Goal: Task Accomplishment & Management: Use online tool/utility

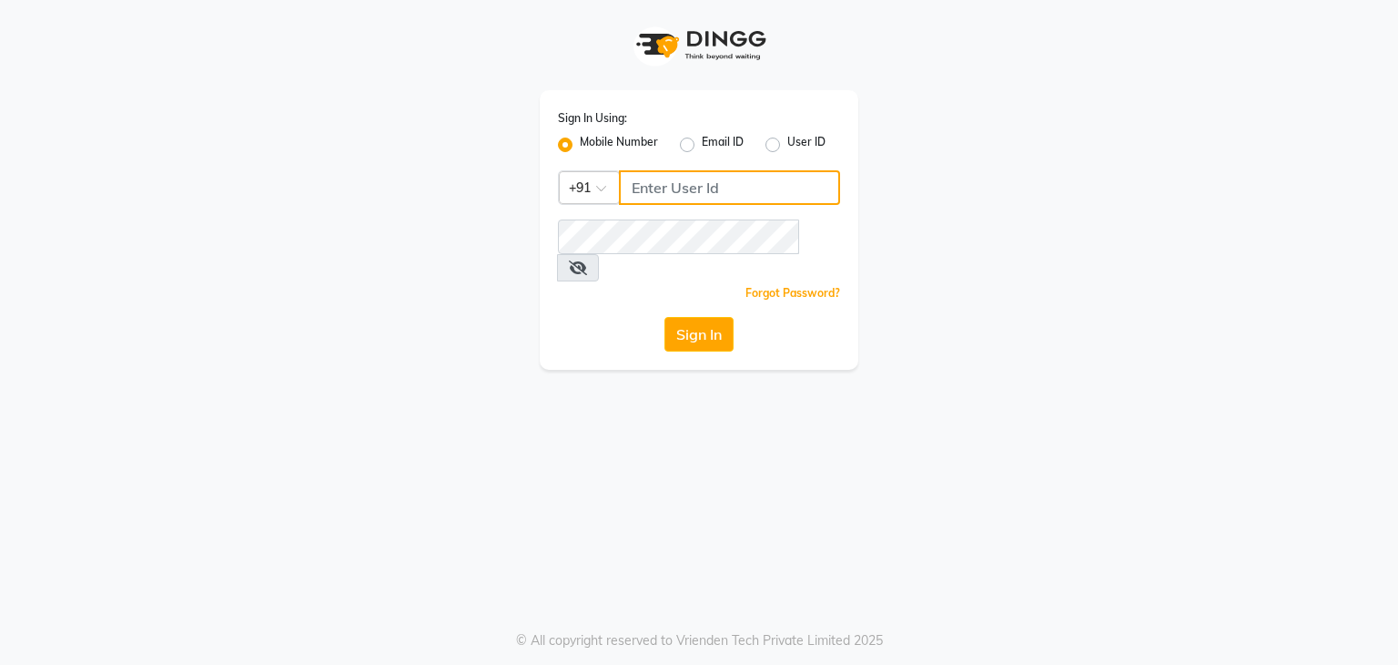
click at [636, 188] on input "Username" at bounding box center [729, 187] width 221 height 35
type input "7026622888"
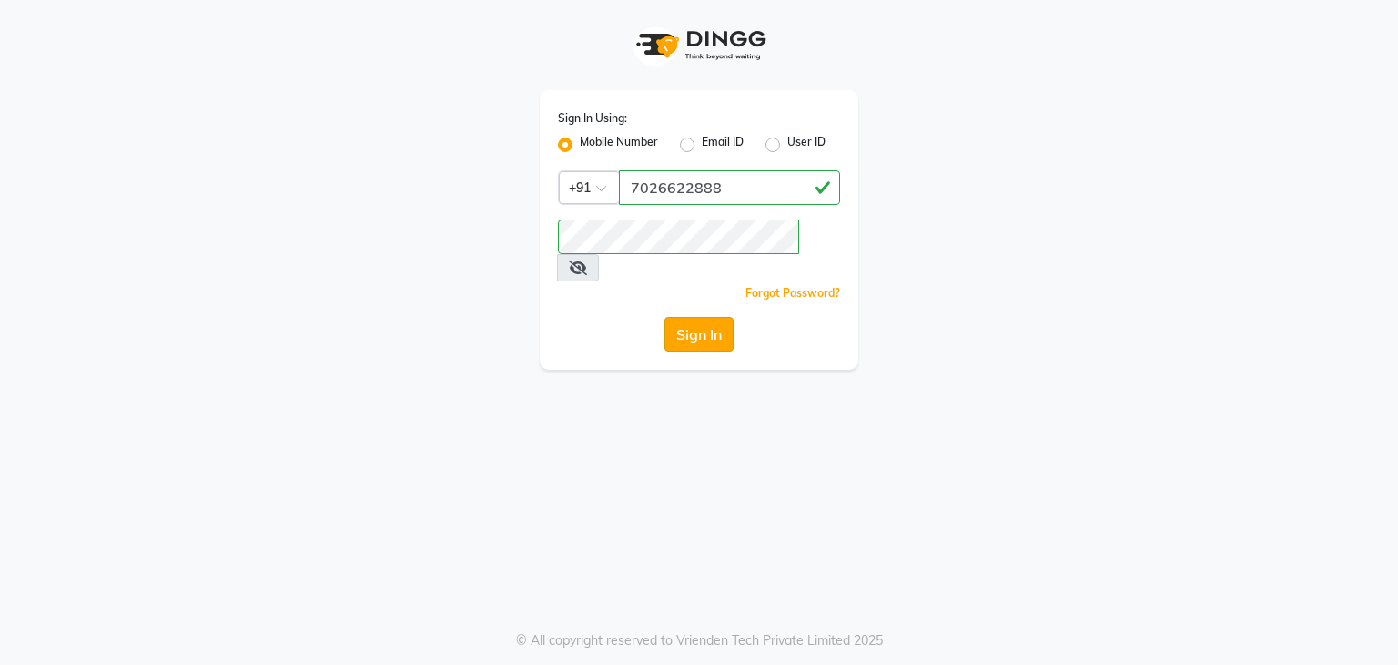
click at [701, 296] on button "Sign In" at bounding box center [699, 334] width 69 height 35
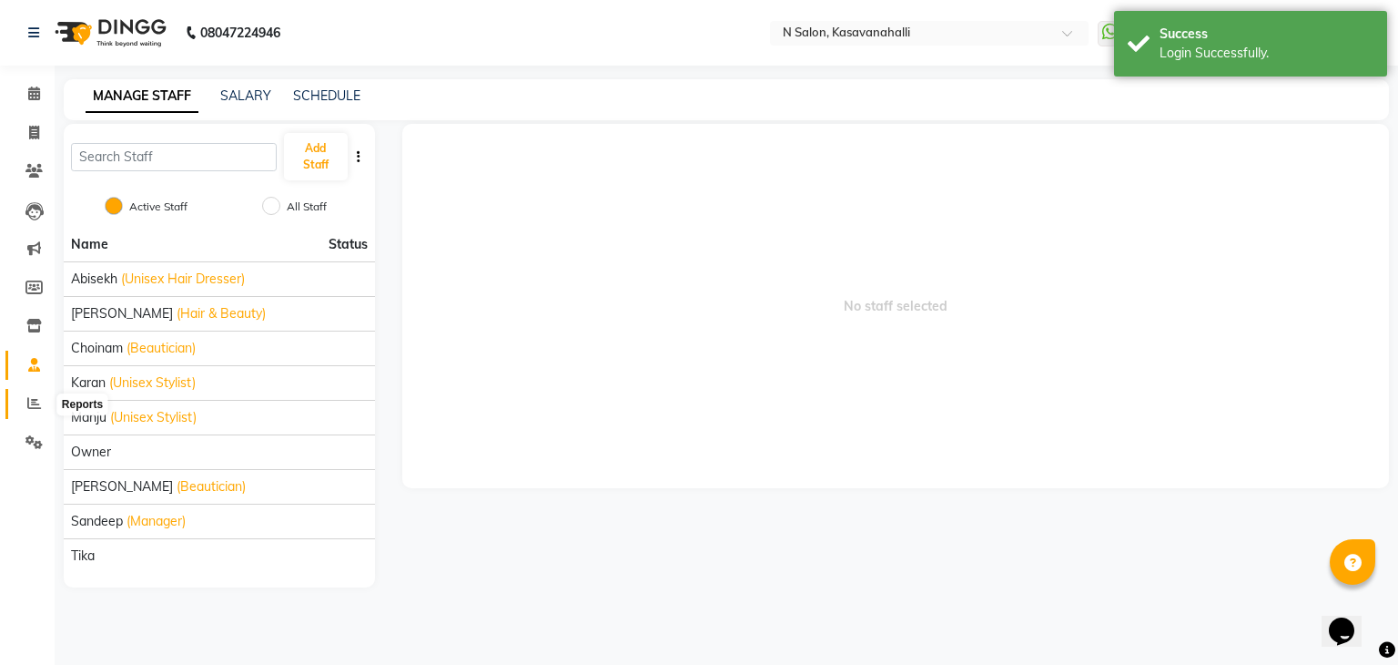
click at [35, 296] on icon at bounding box center [34, 403] width 14 height 14
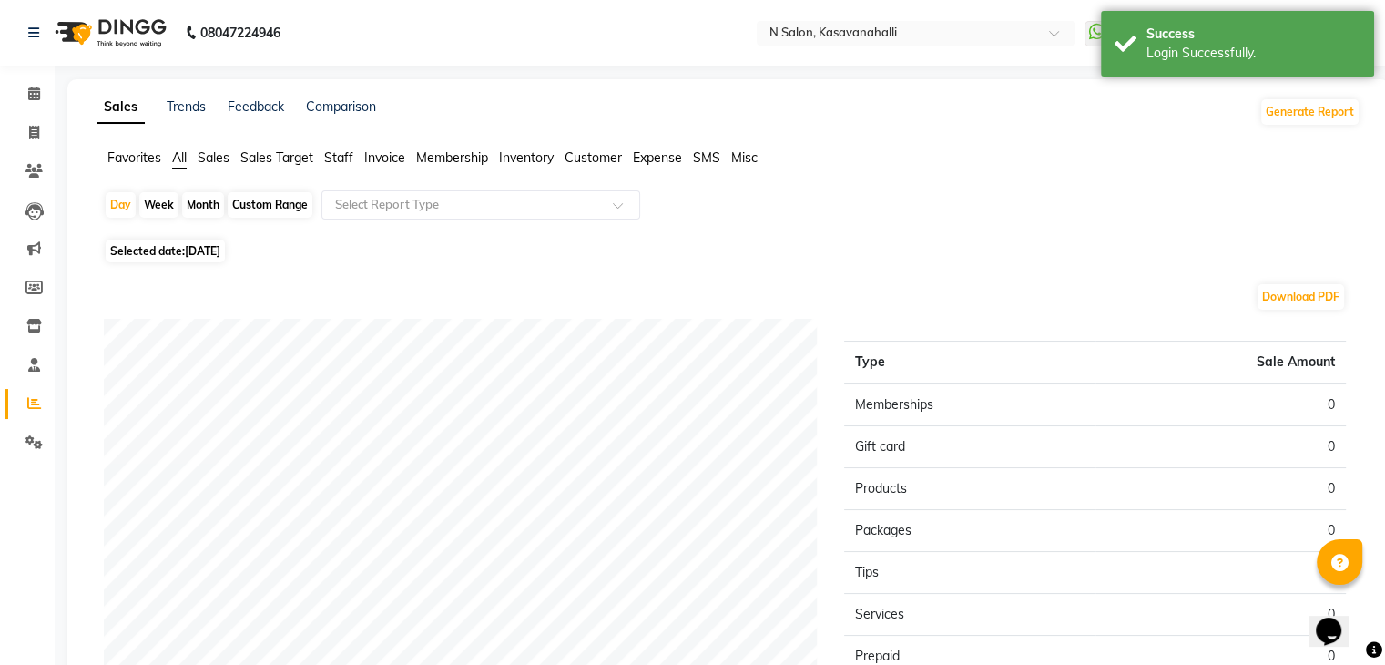
click at [340, 157] on span "Staff" at bounding box center [338, 157] width 29 height 16
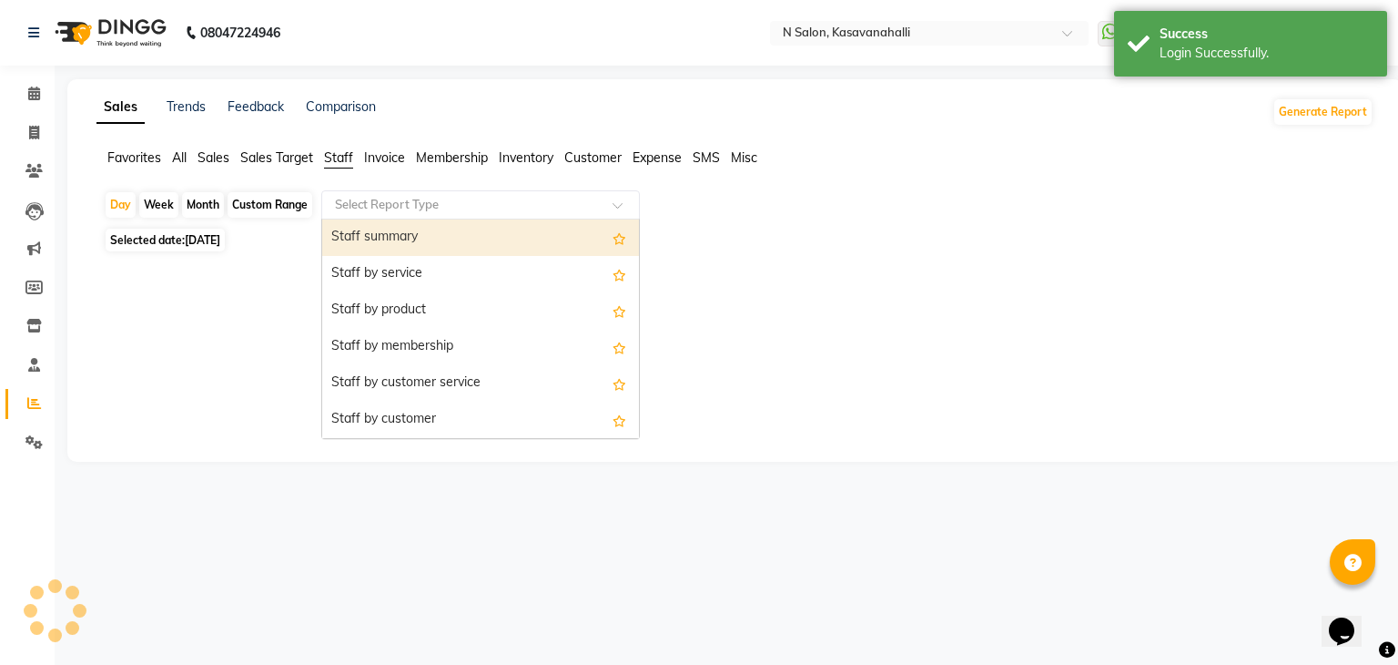
click at [441, 205] on input "text" at bounding box center [462, 205] width 262 height 18
click at [436, 238] on div "Staff summary" at bounding box center [480, 237] width 317 height 36
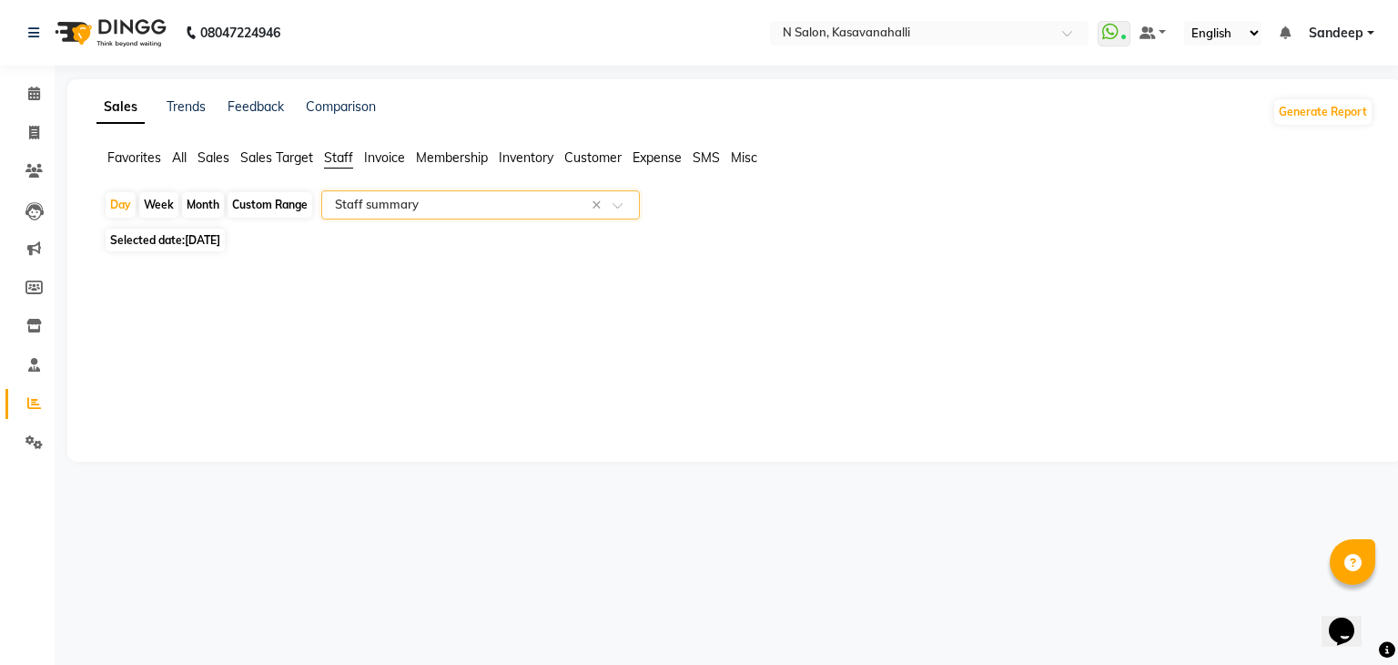
click at [206, 238] on span "[DATE]" at bounding box center [203, 240] width 36 height 14
select select "9"
select select "2025"
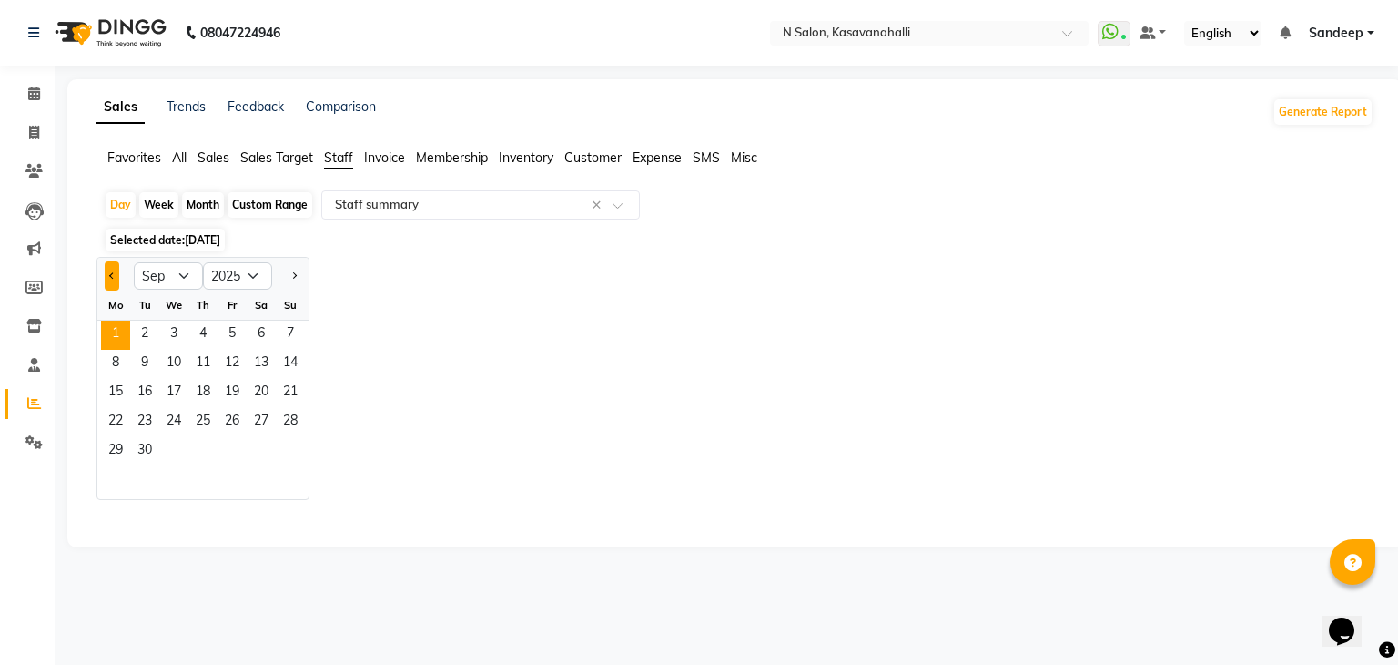
click at [113, 277] on span "Previous month" at bounding box center [112, 275] width 6 height 6
select select "8"
click at [285, 296] on span "31" at bounding box center [290, 451] width 29 height 29
select select "filtered_report"
select select "csv"
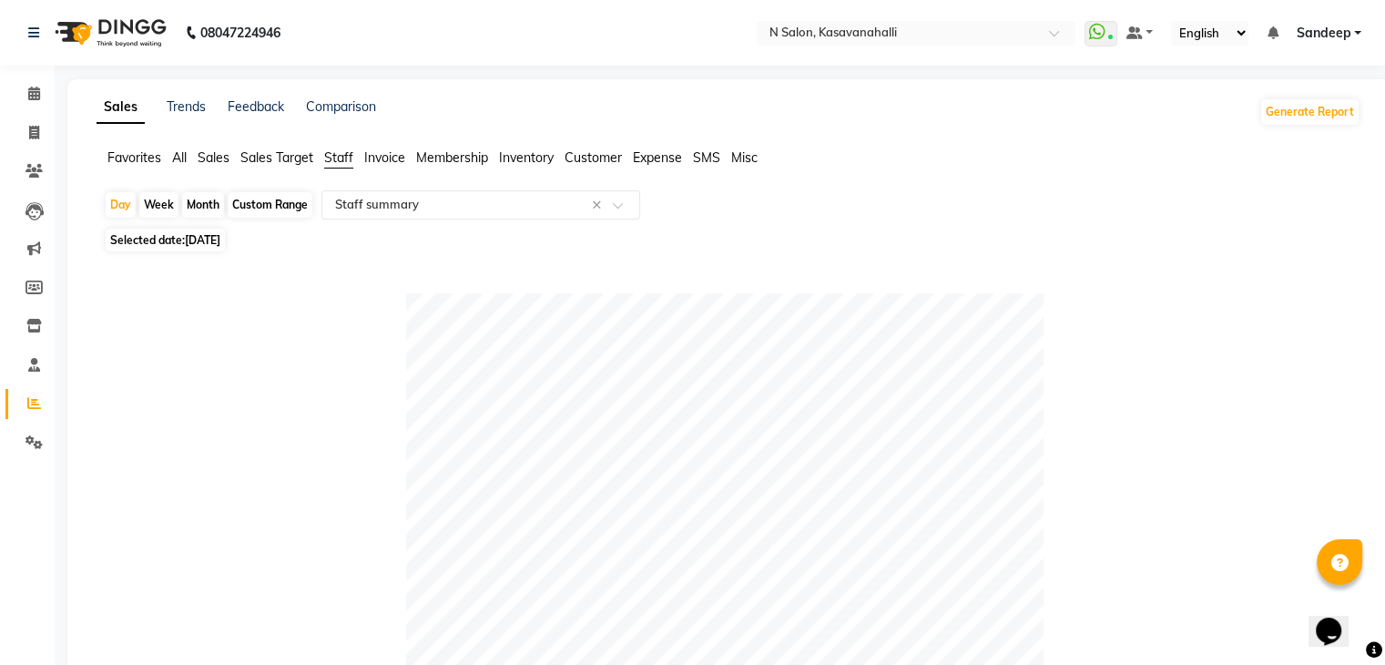
click at [204, 205] on div "Month" at bounding box center [203, 204] width 42 height 25
select select "8"
select select "2025"
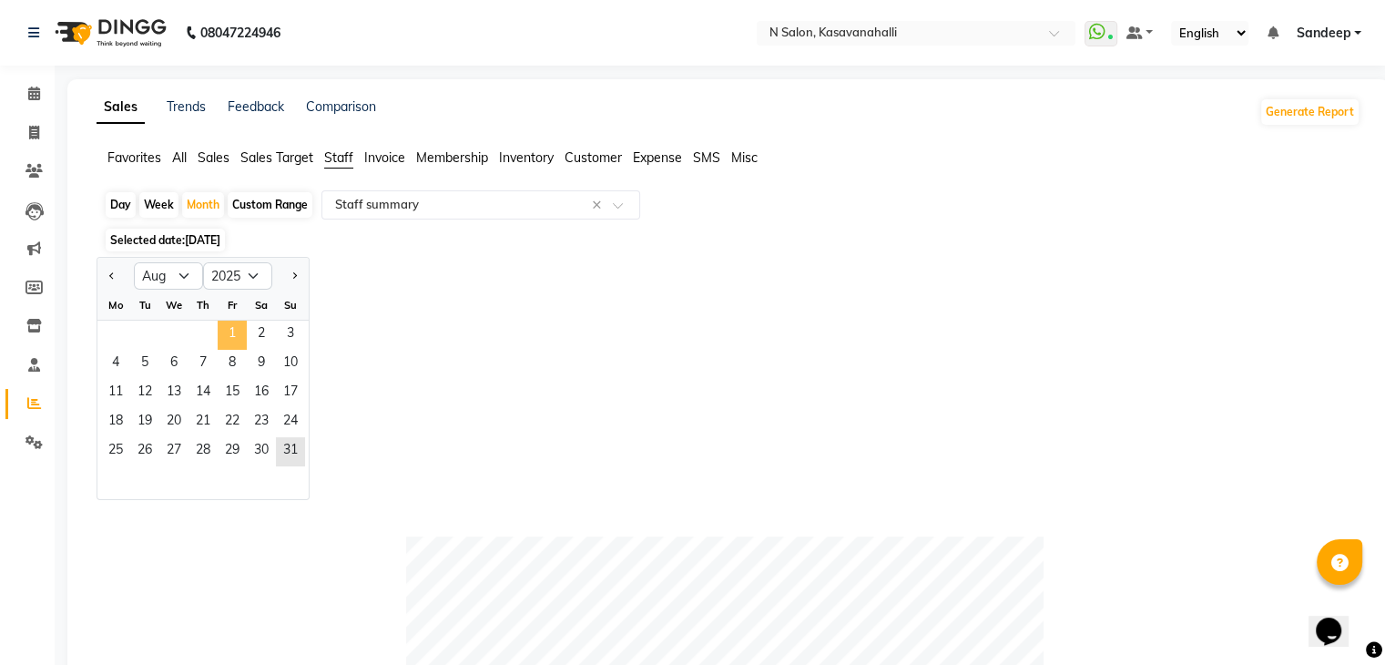
click at [229, 296] on span "1" at bounding box center [232, 334] width 29 height 29
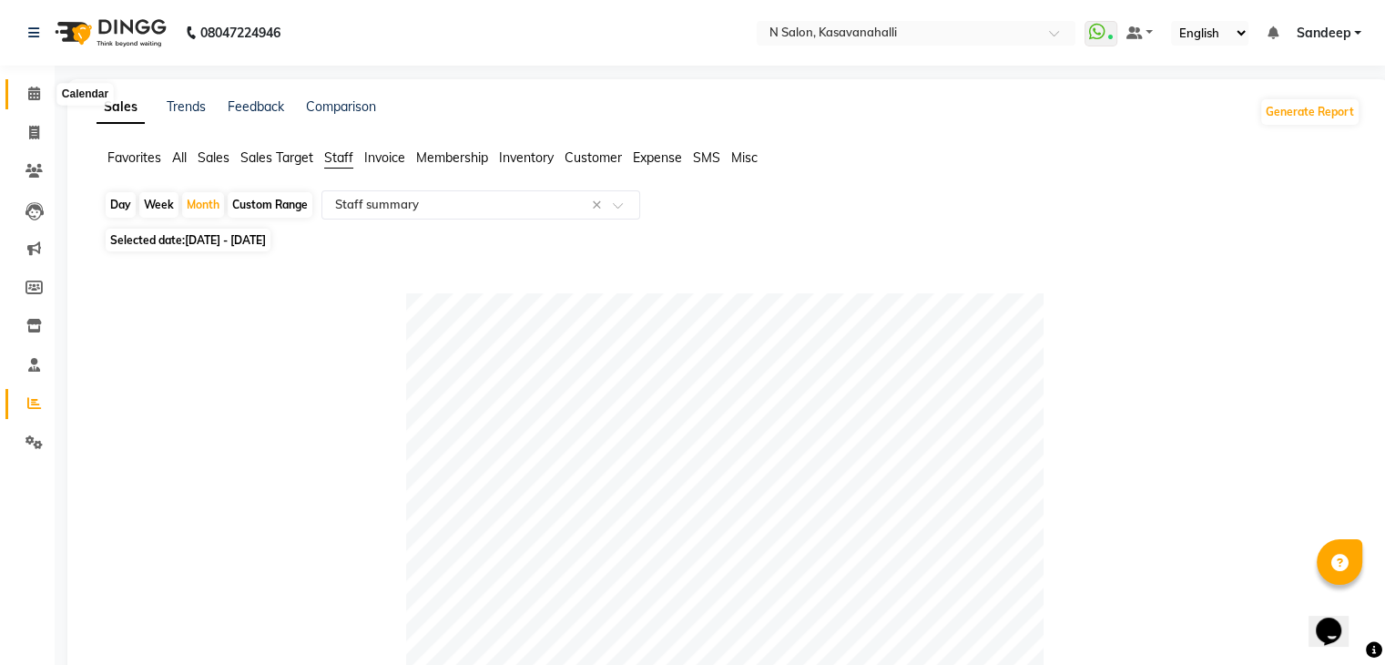
click at [31, 98] on icon at bounding box center [34, 93] width 12 height 14
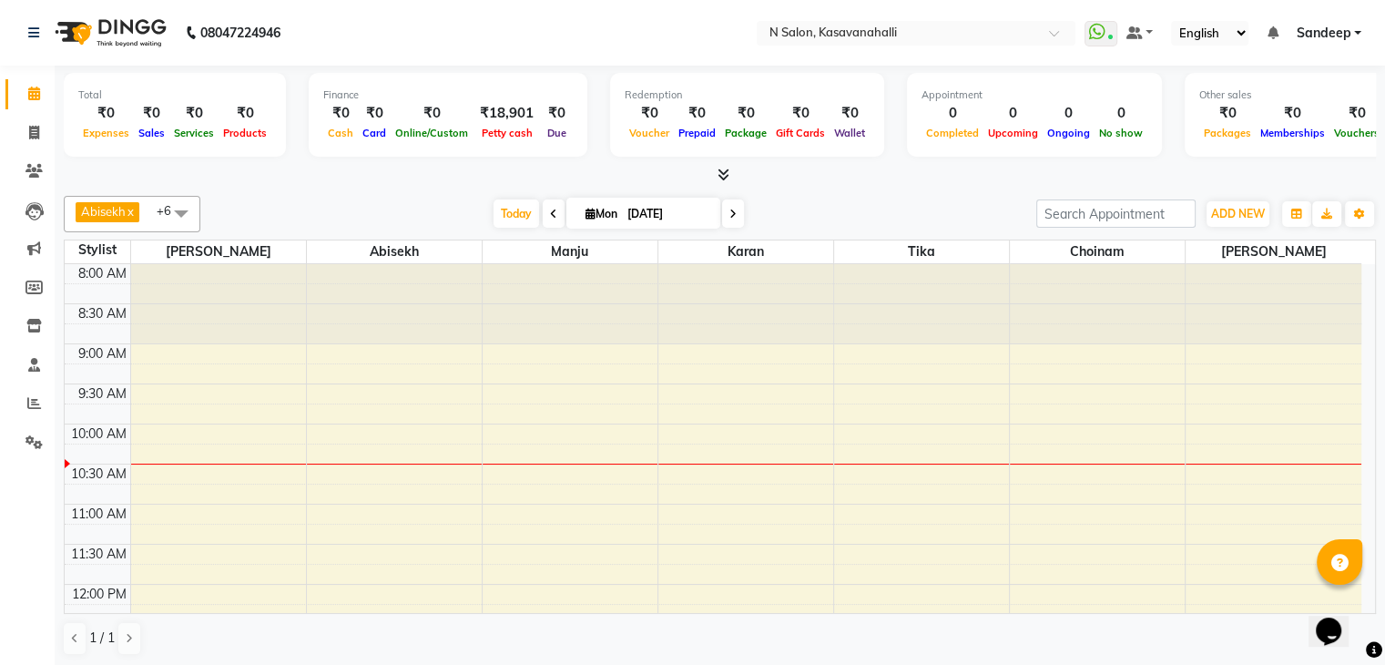
click at [550, 212] on icon at bounding box center [553, 213] width 7 height 11
type input "[DATE]"
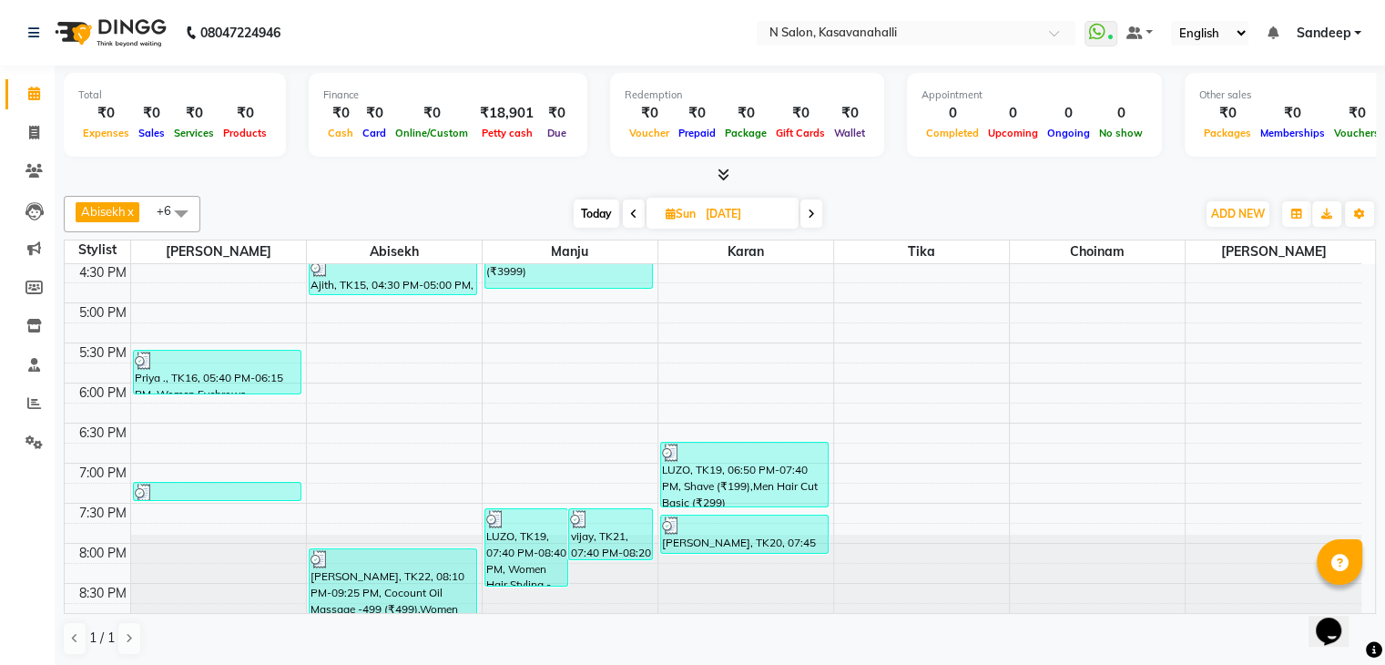
scroll to position [1, 0]
click at [35, 136] on icon at bounding box center [34, 132] width 10 height 14
select select "7111"
select select "service"
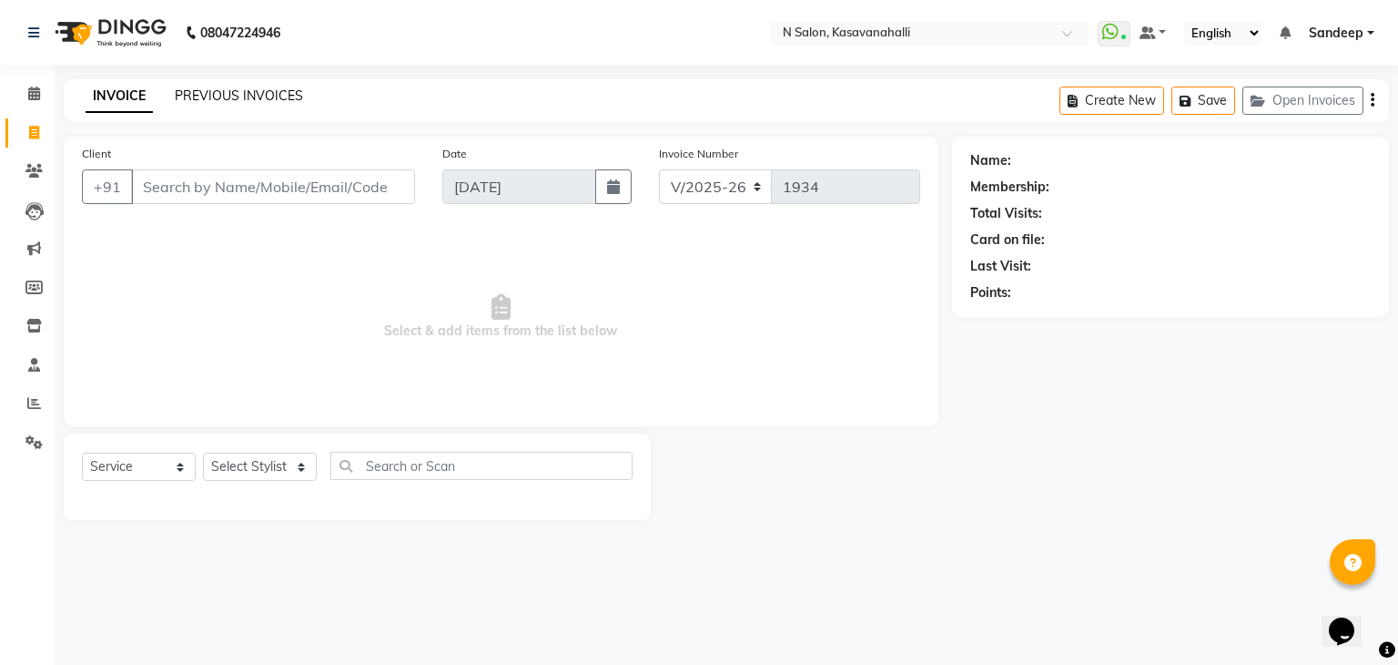
click at [258, 95] on link "PREVIOUS INVOICES" at bounding box center [239, 95] width 128 height 16
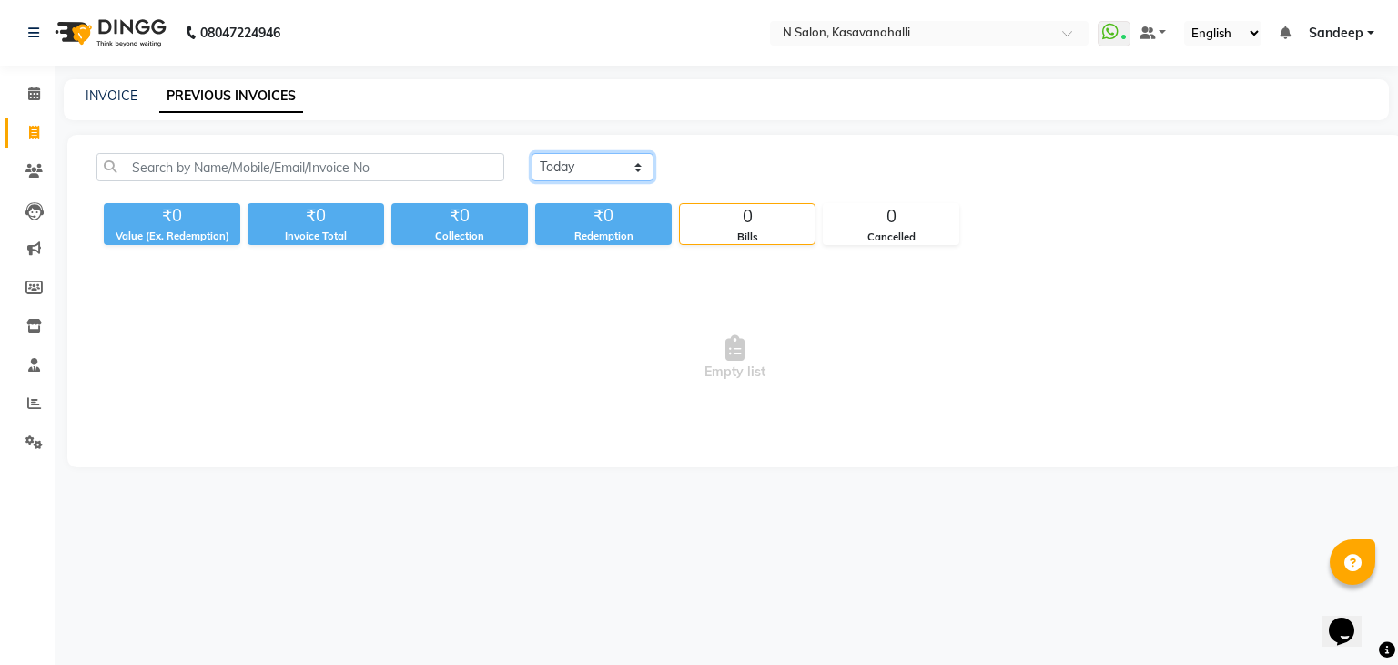
click at [565, 170] on select "[DATE] [DATE] Custom Range" at bounding box center [593, 167] width 122 height 28
select select "[DATE]"
click at [532, 153] on select "[DATE] [DATE] Custom Range" at bounding box center [593, 167] width 122 height 28
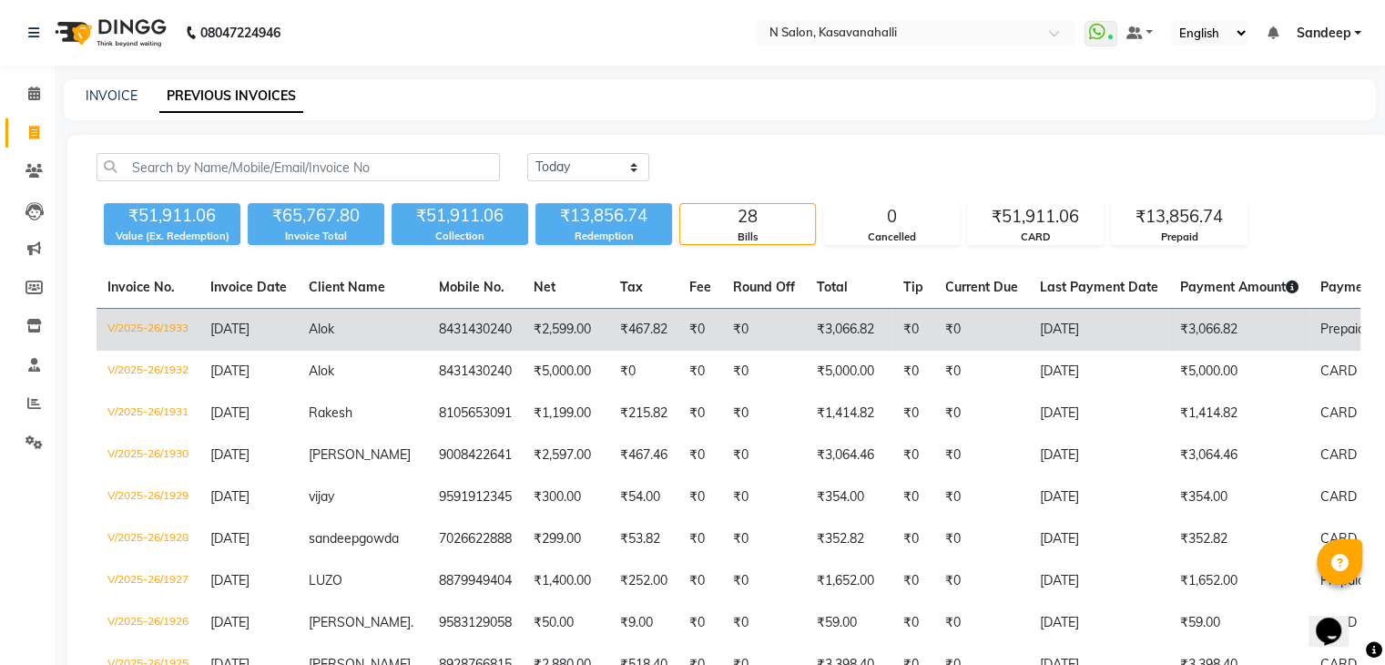
click at [339, 296] on td "Alok" at bounding box center [363, 330] width 130 height 43
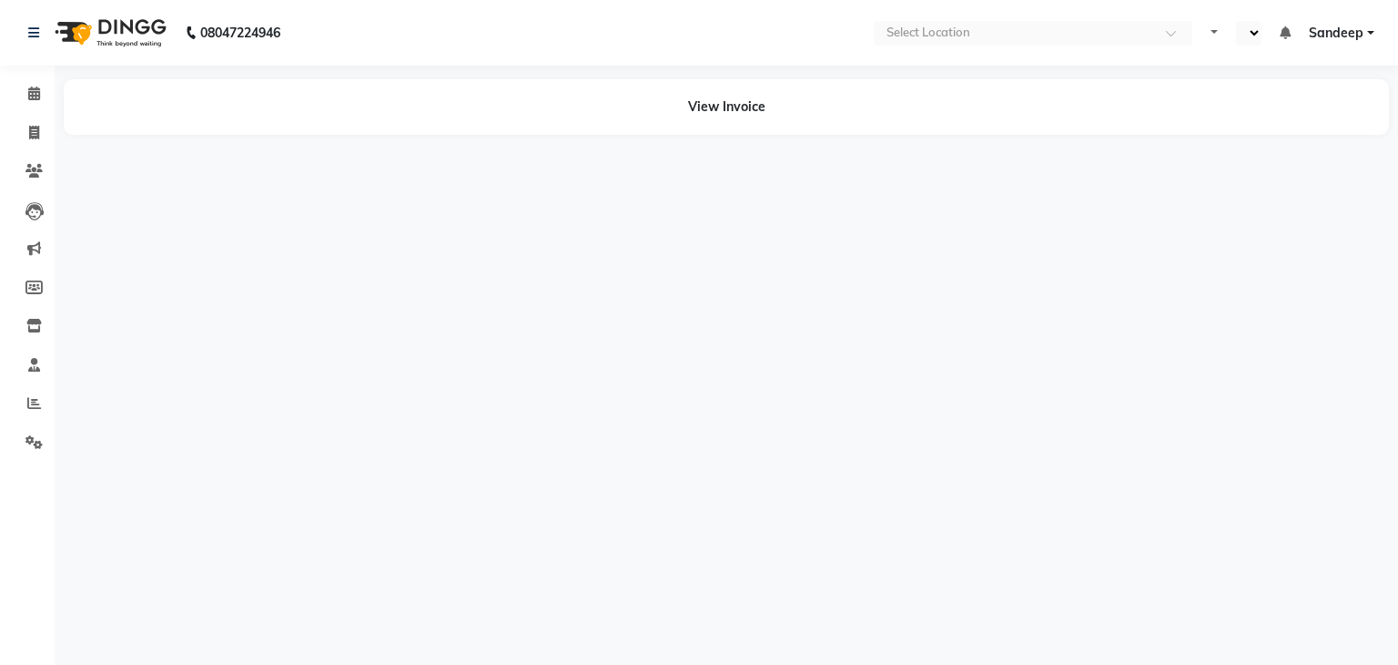
select select "en"
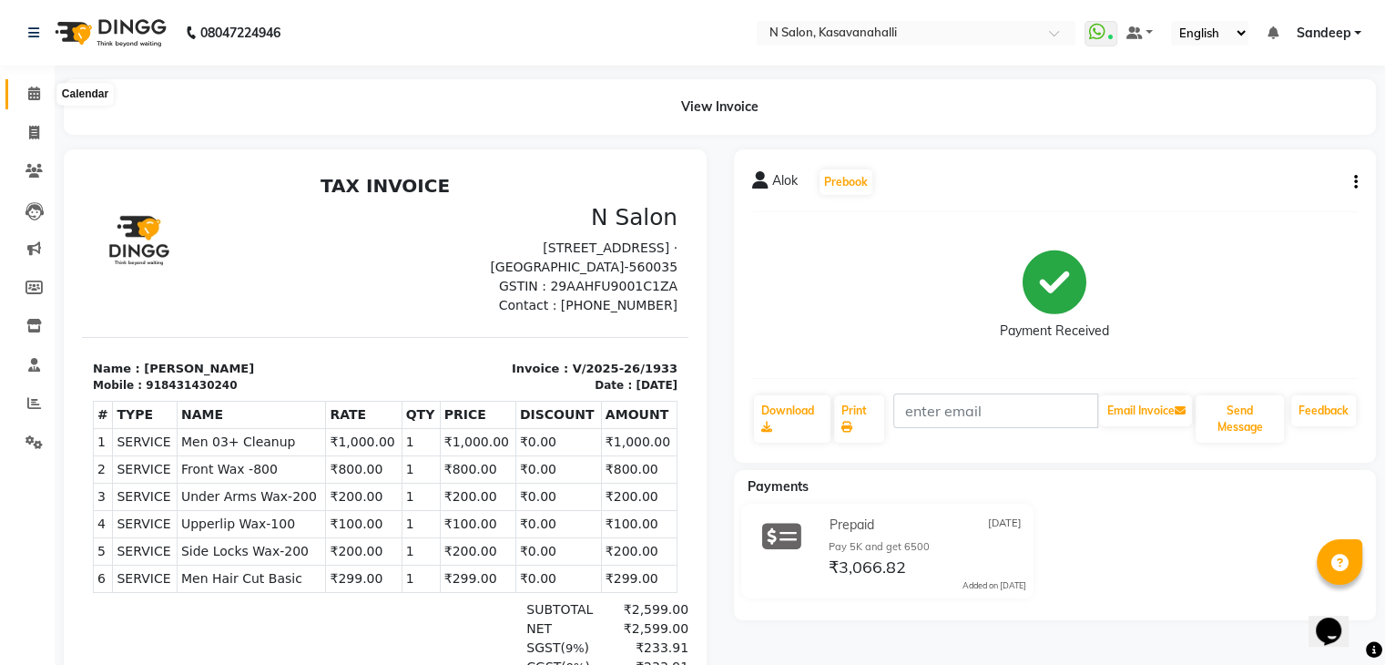
click at [39, 96] on icon at bounding box center [34, 93] width 12 height 14
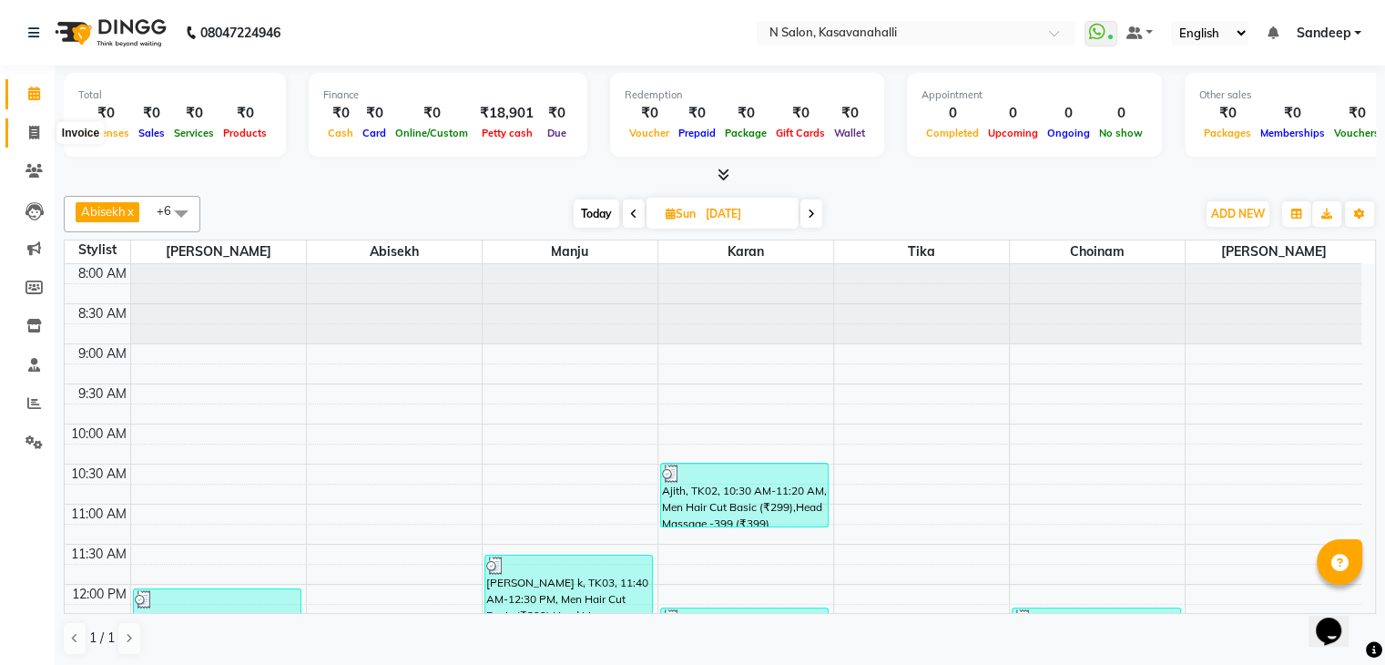
click at [31, 137] on icon at bounding box center [34, 133] width 10 height 14
select select "service"
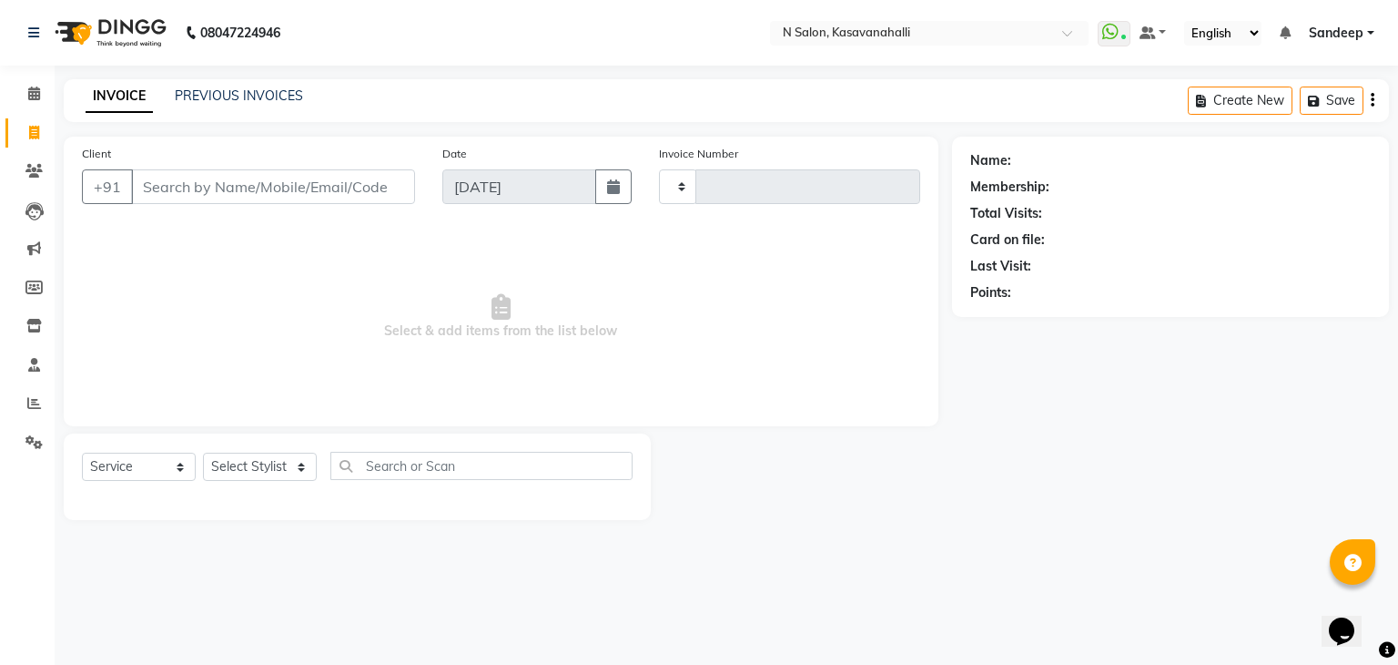
type input "1934"
select select "7111"
click at [211, 98] on link "PREVIOUS INVOICES" at bounding box center [239, 95] width 128 height 16
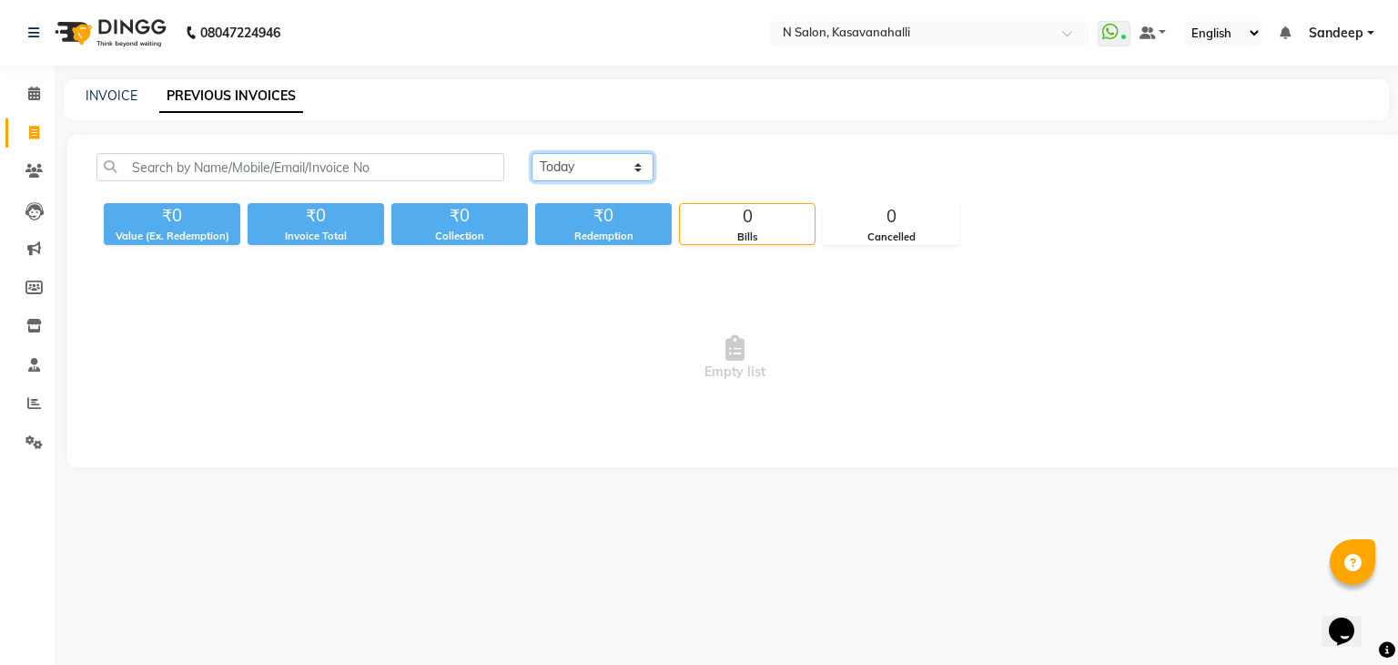
click at [576, 163] on select "[DATE] [DATE] Custom Range" at bounding box center [593, 167] width 122 height 28
select select "[DATE]"
click at [532, 153] on select "[DATE] [DATE] Custom Range" at bounding box center [593, 167] width 122 height 28
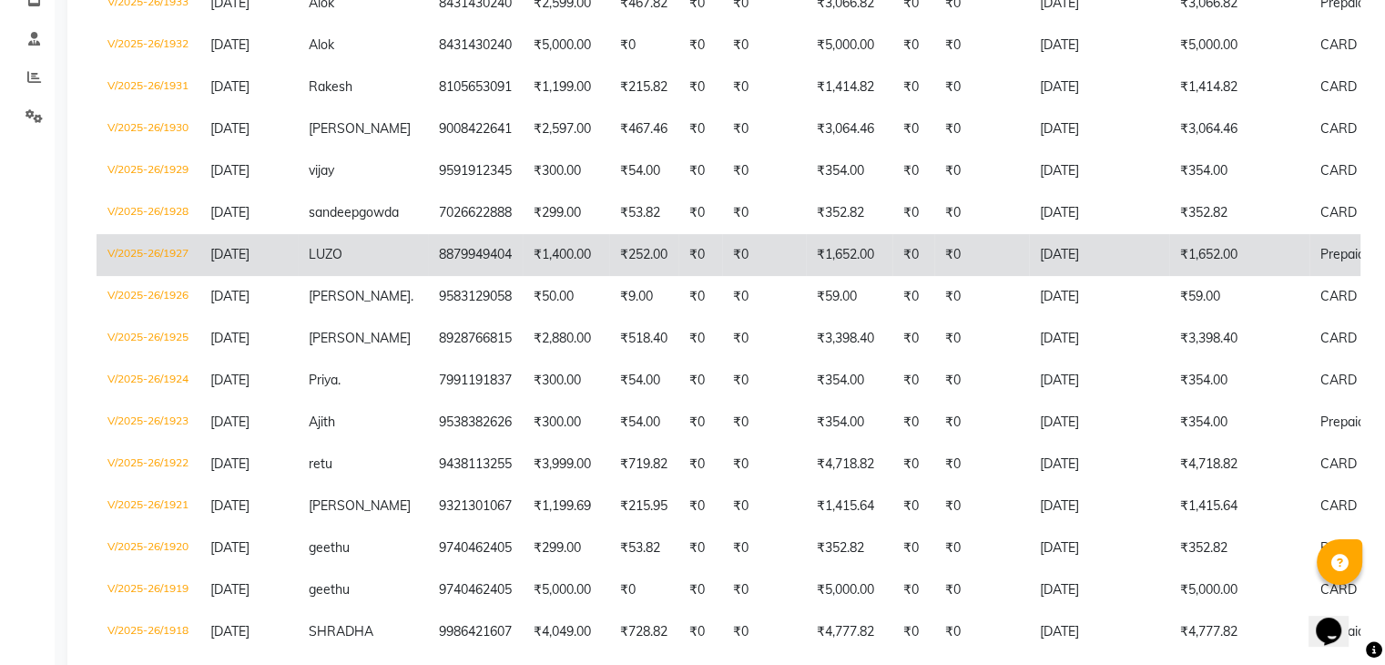
scroll to position [364, 0]
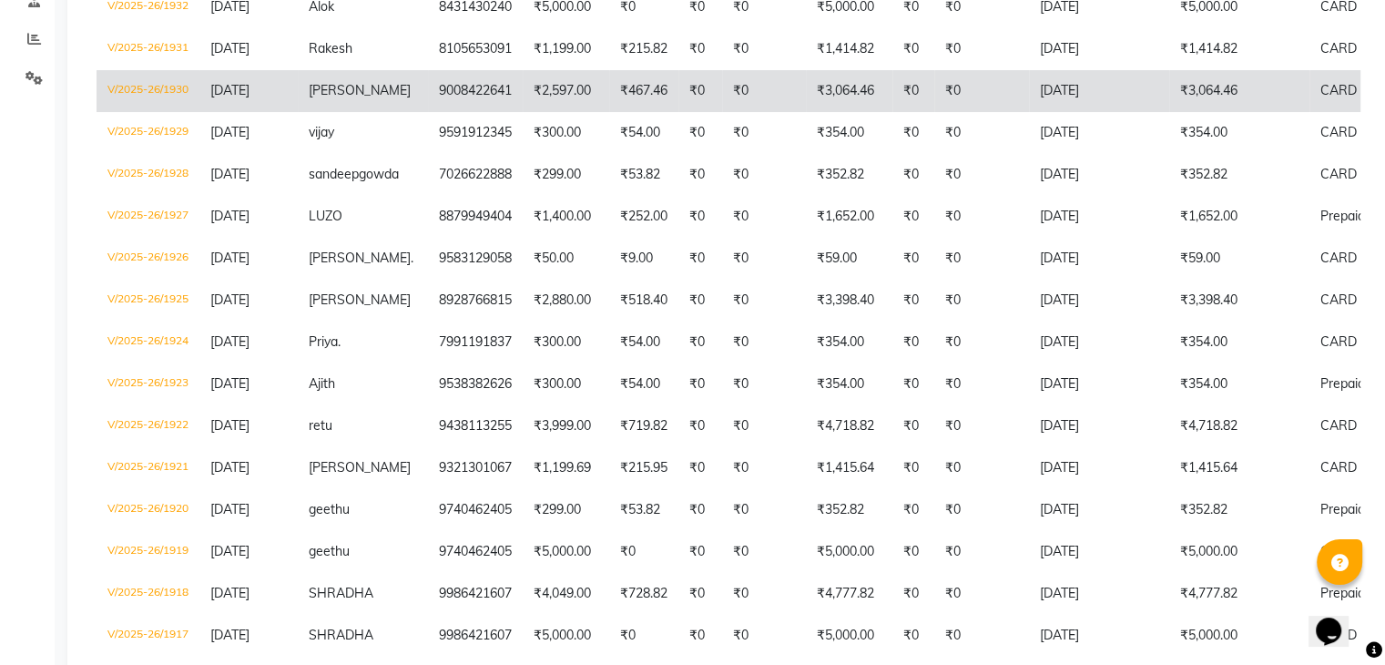
click at [321, 98] on span "[PERSON_NAME]" at bounding box center [360, 90] width 102 height 16
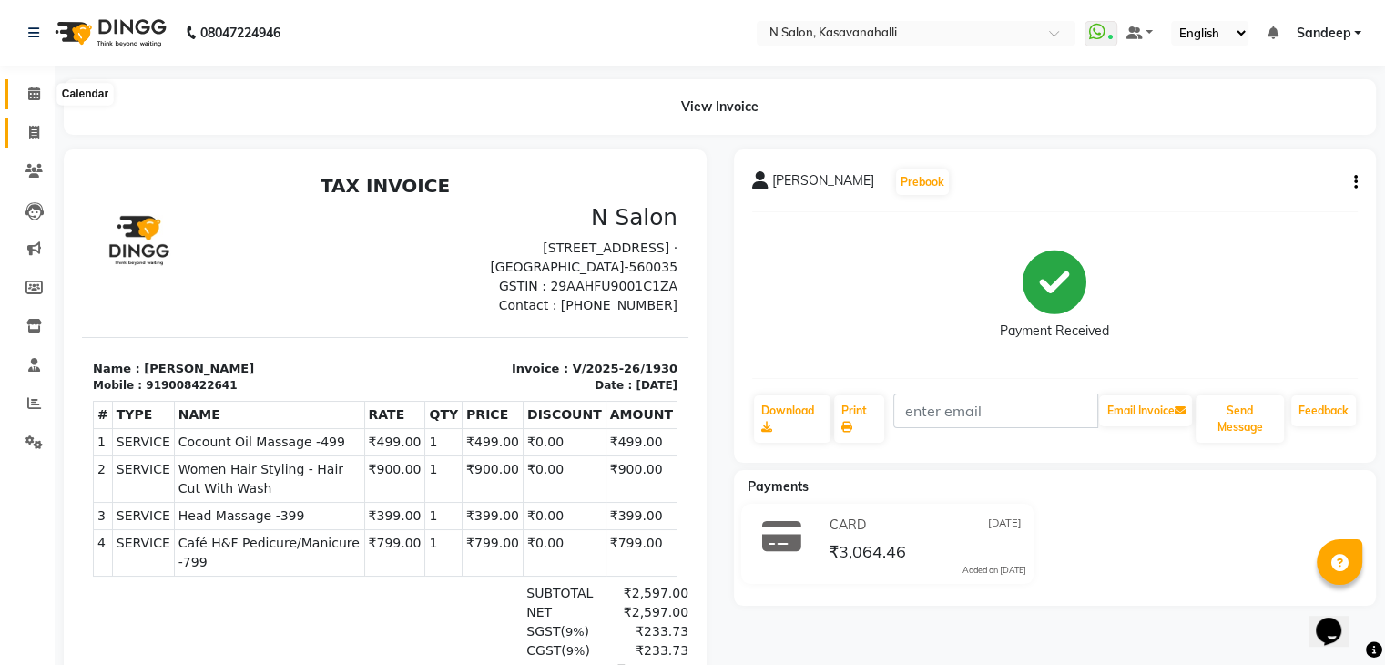
drag, startPoint x: 29, startPoint y: 99, endPoint x: 35, endPoint y: 120, distance: 21.6
click at [29, 99] on icon at bounding box center [34, 93] width 12 height 14
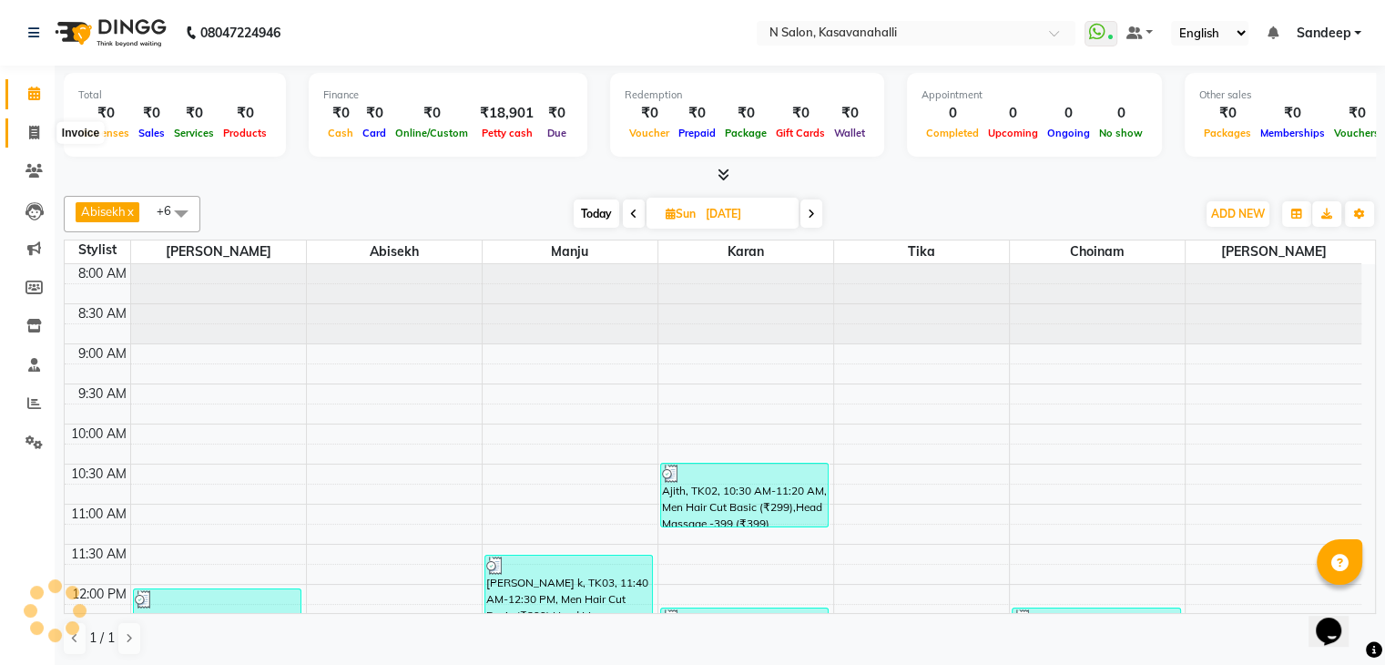
click at [38, 133] on icon at bounding box center [34, 133] width 10 height 14
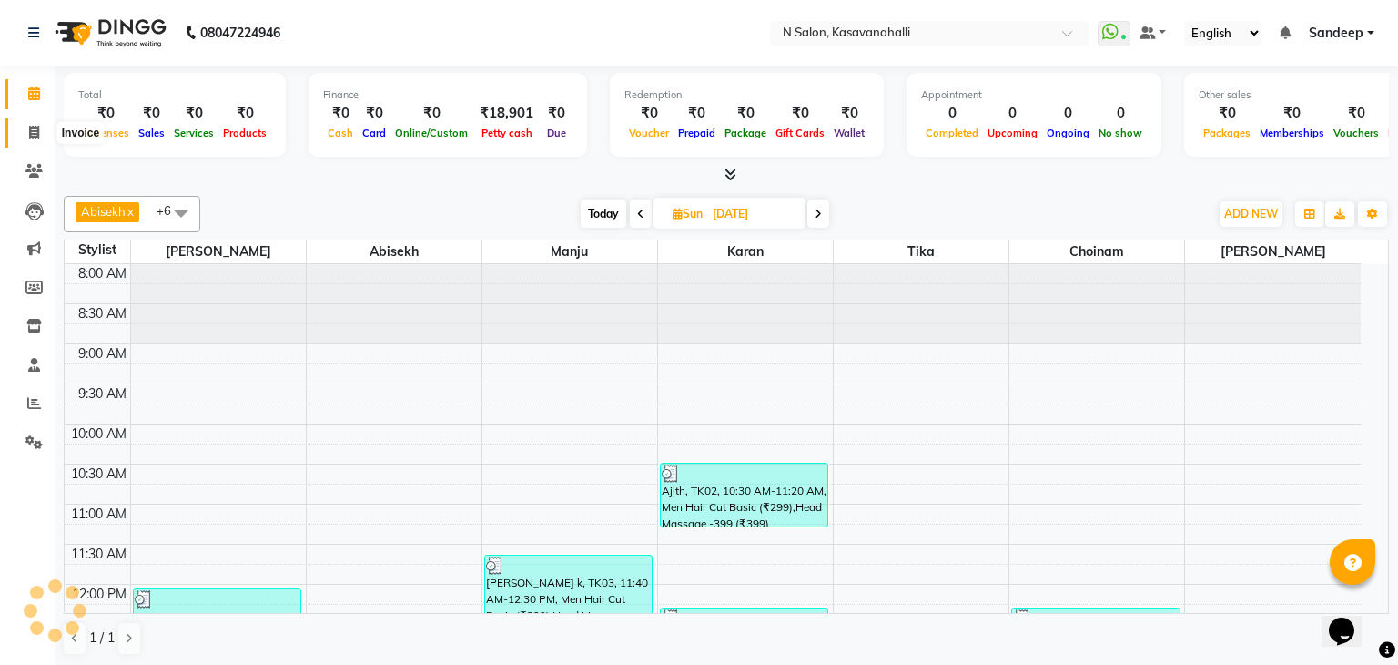
select select "7111"
select select "service"
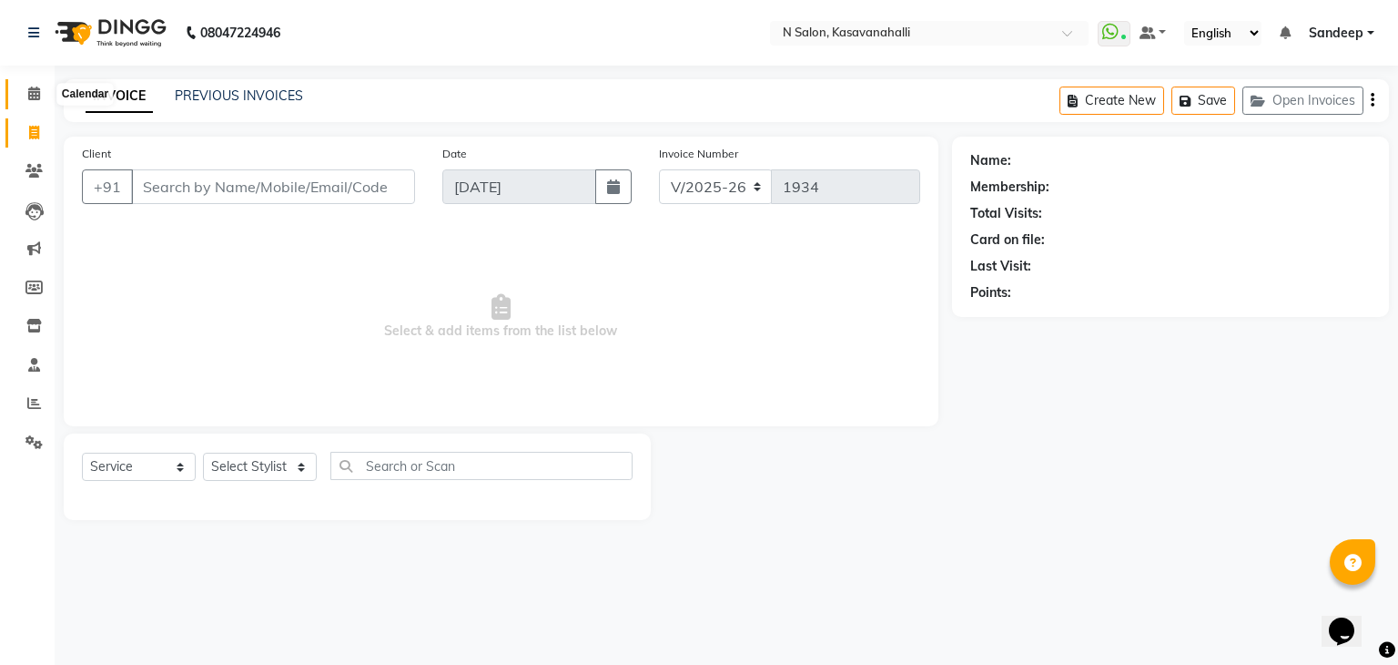
click at [37, 91] on icon at bounding box center [34, 93] width 12 height 14
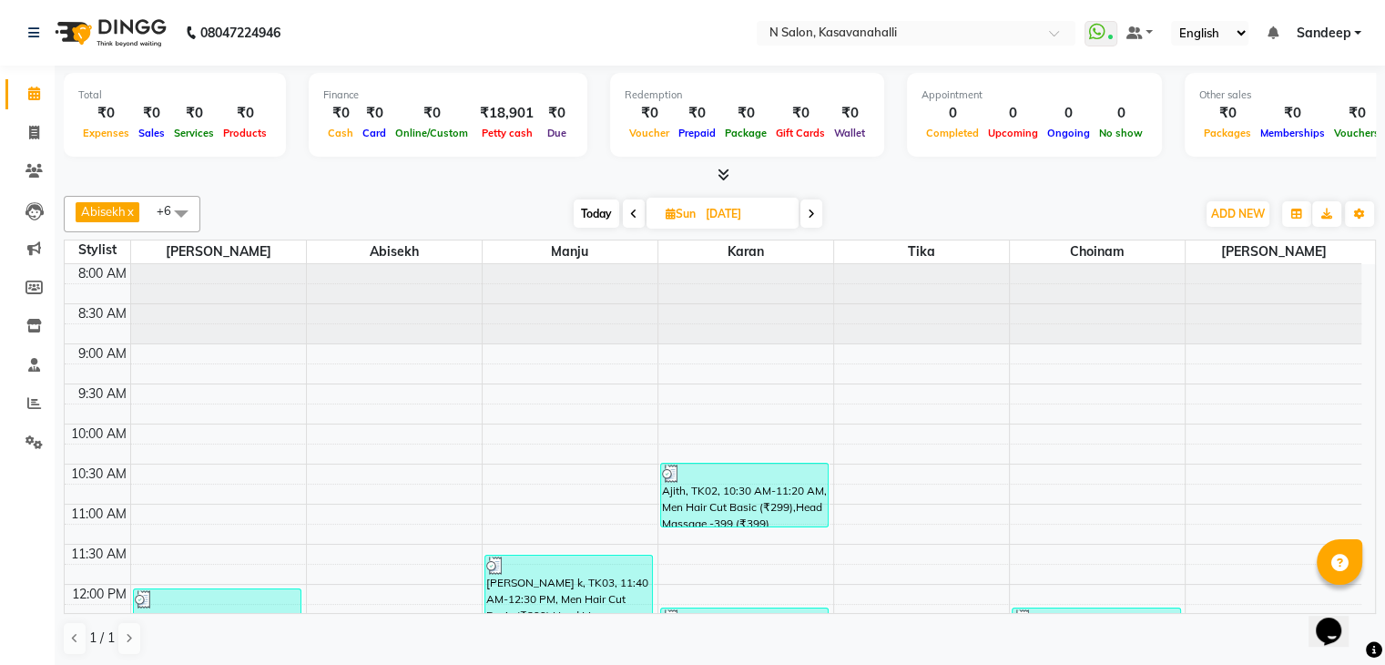
click at [808, 214] on icon at bounding box center [810, 213] width 7 height 11
type input "[DATE]"
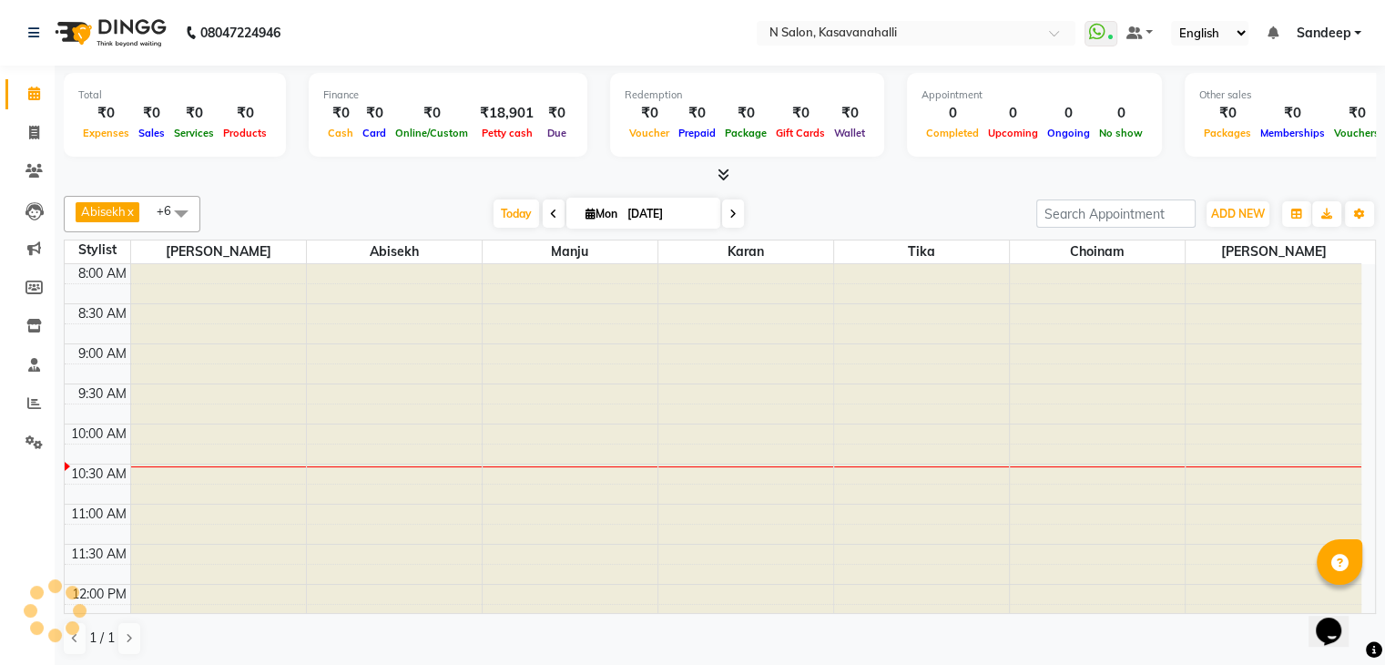
scroll to position [159, 0]
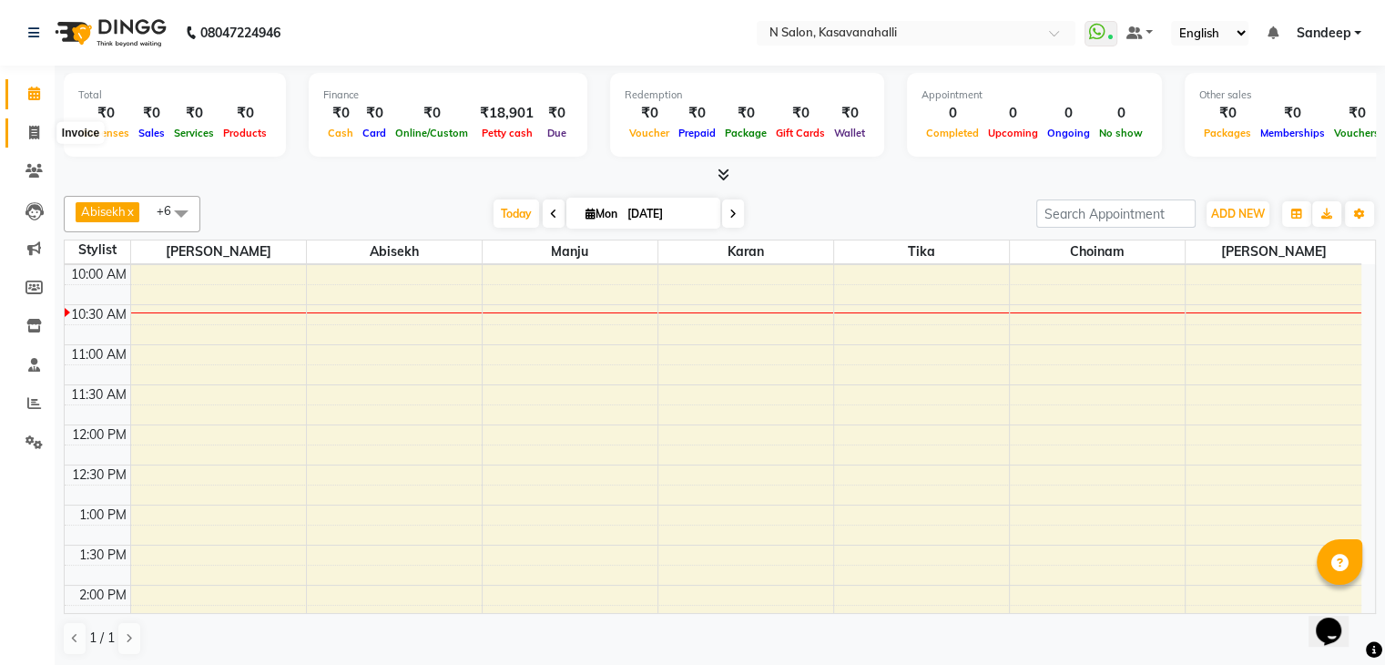
click at [36, 137] on icon at bounding box center [34, 133] width 10 height 14
select select "service"
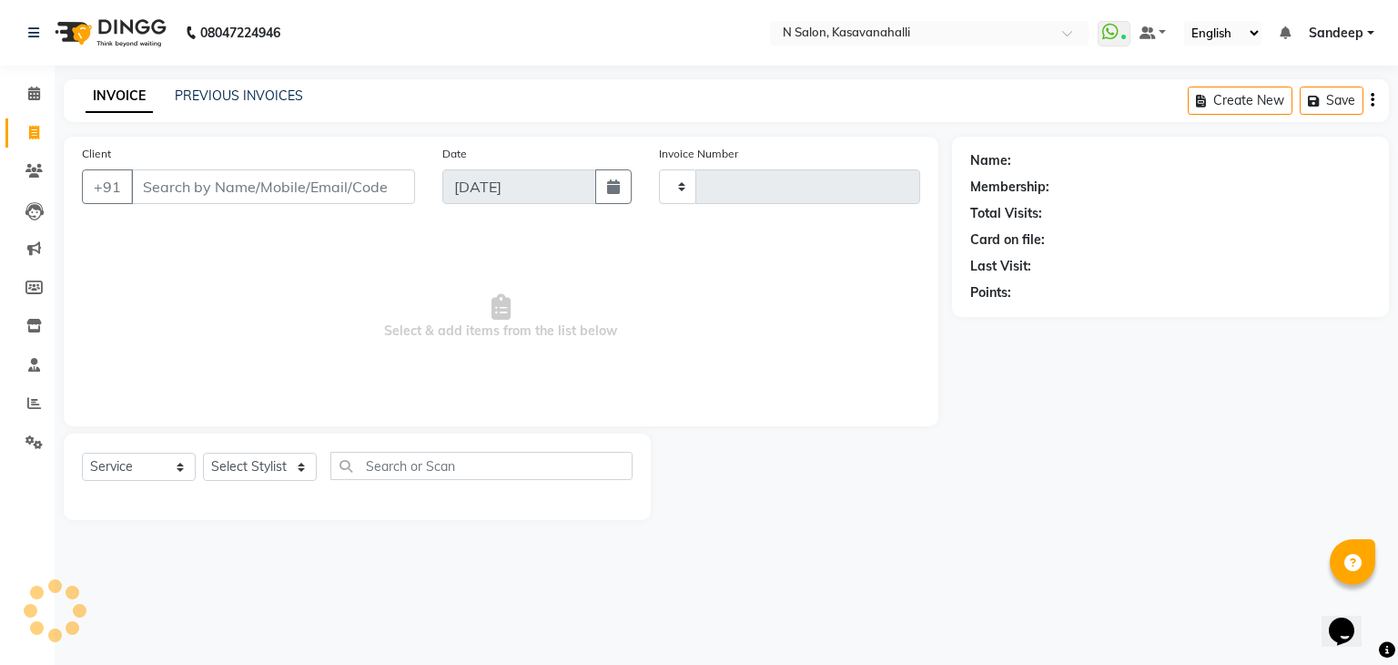
type input "1934"
select select "7111"
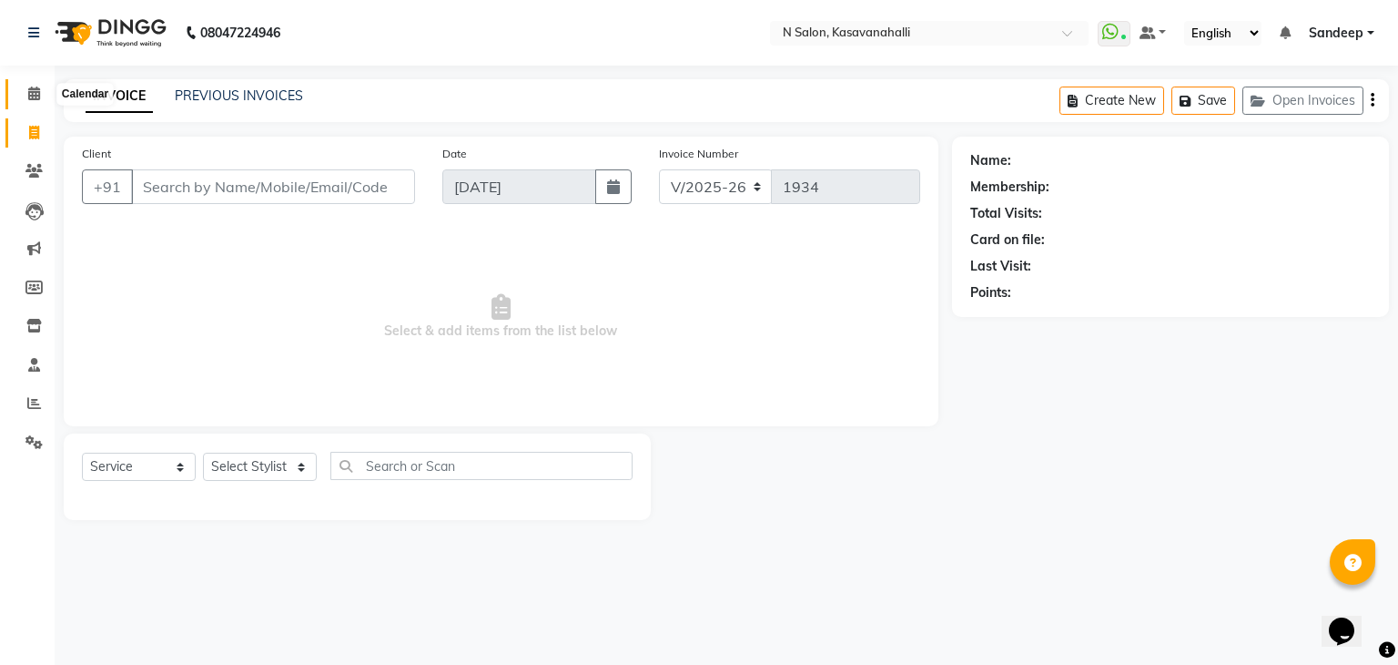
click at [32, 96] on icon at bounding box center [34, 93] width 12 height 14
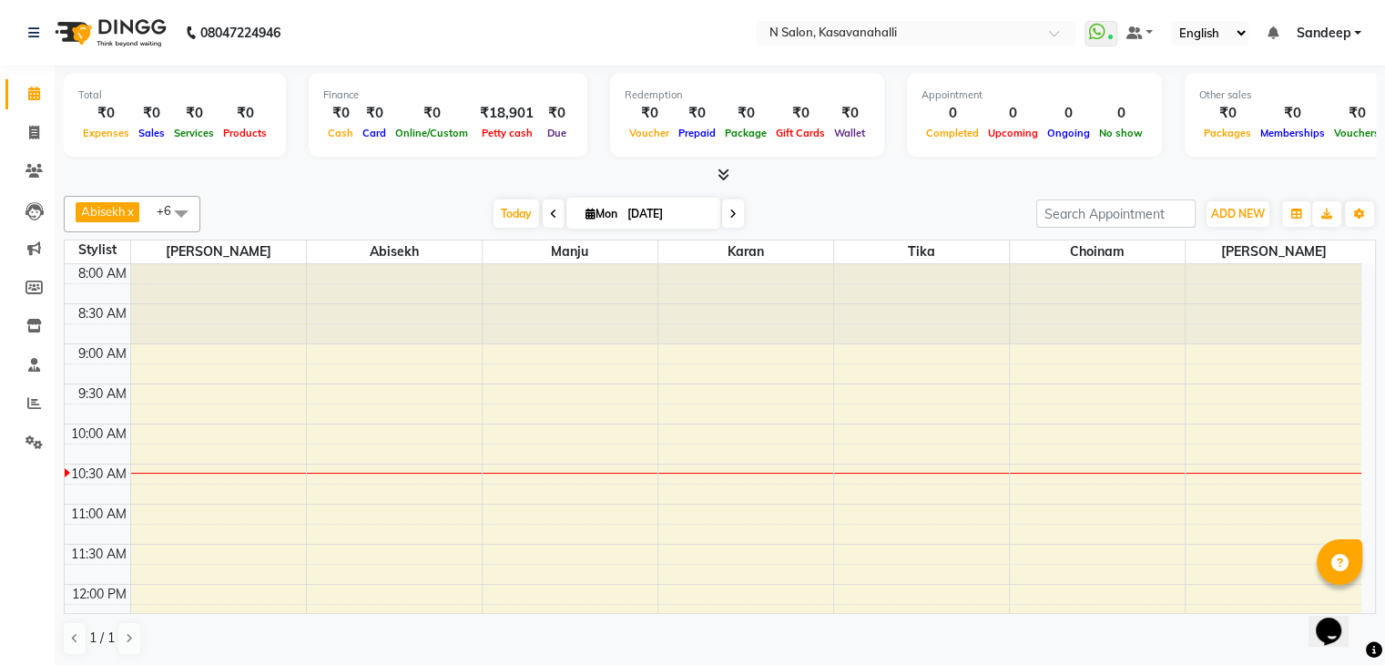
click at [32, 96] on icon at bounding box center [34, 93] width 12 height 14
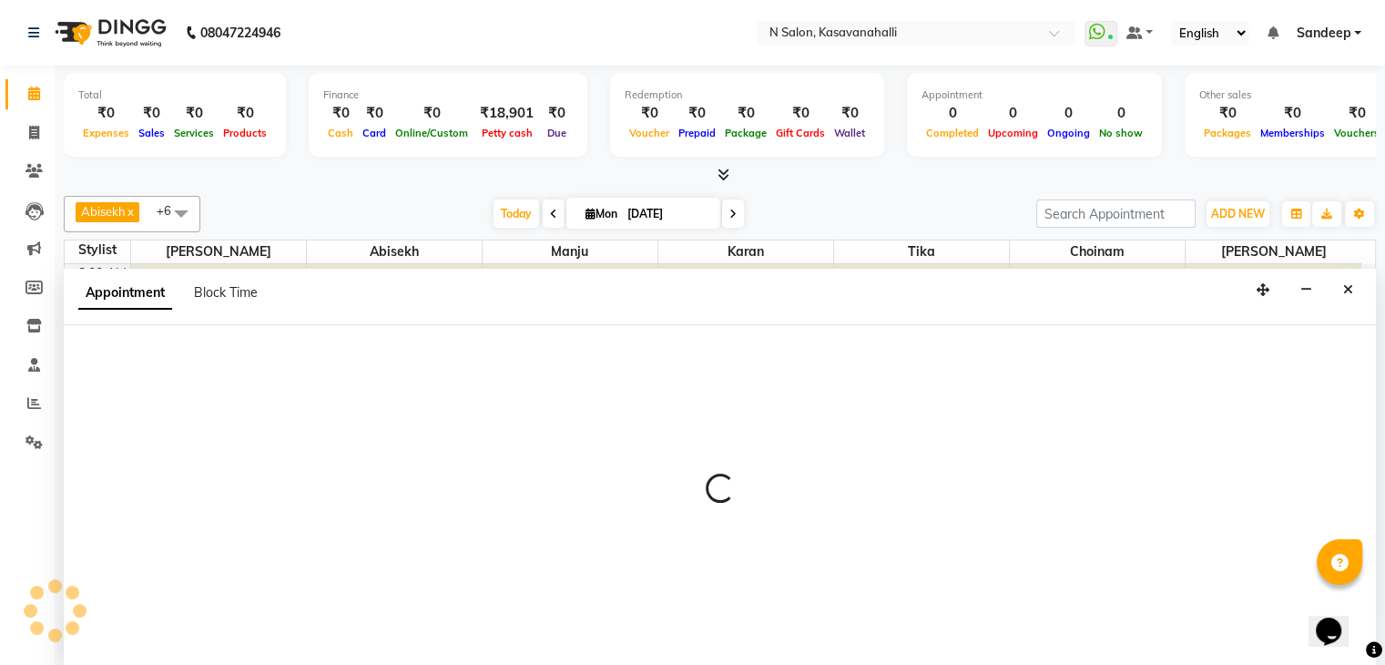
scroll to position [1, 0]
select select "86728"
select select "540"
select select "tentative"
